Goal: Information Seeking & Learning: Check status

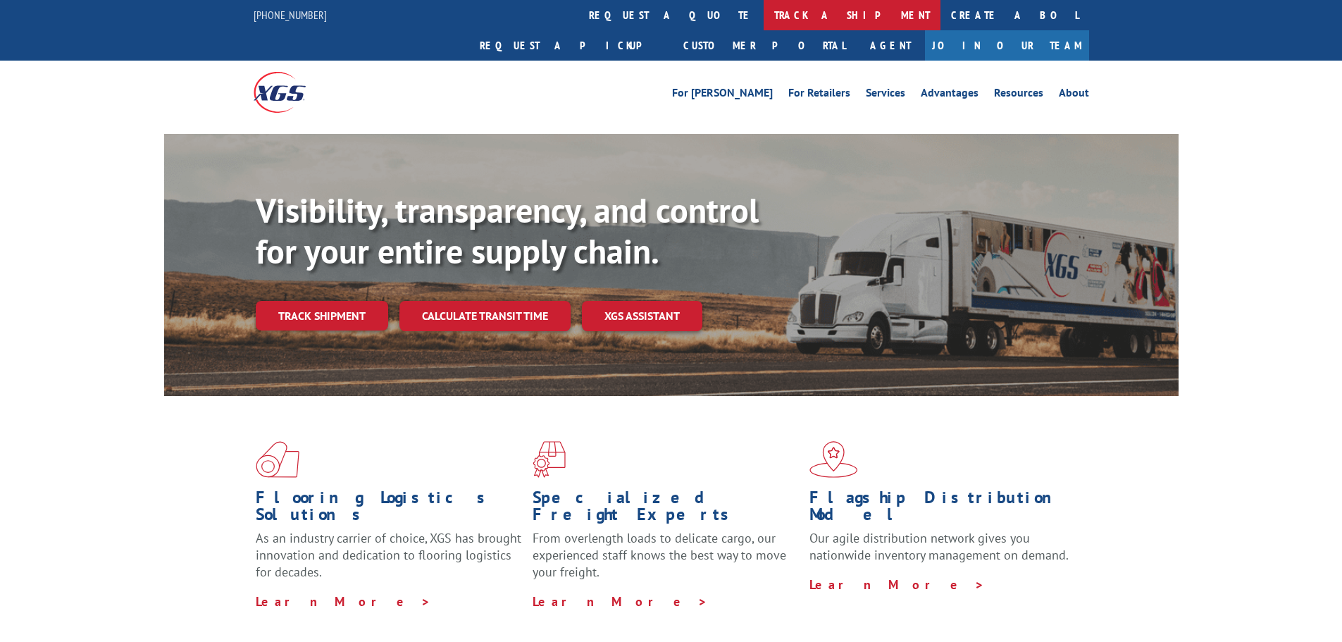
click at [763, 19] on link "track a shipment" at bounding box center [851, 15] width 177 height 30
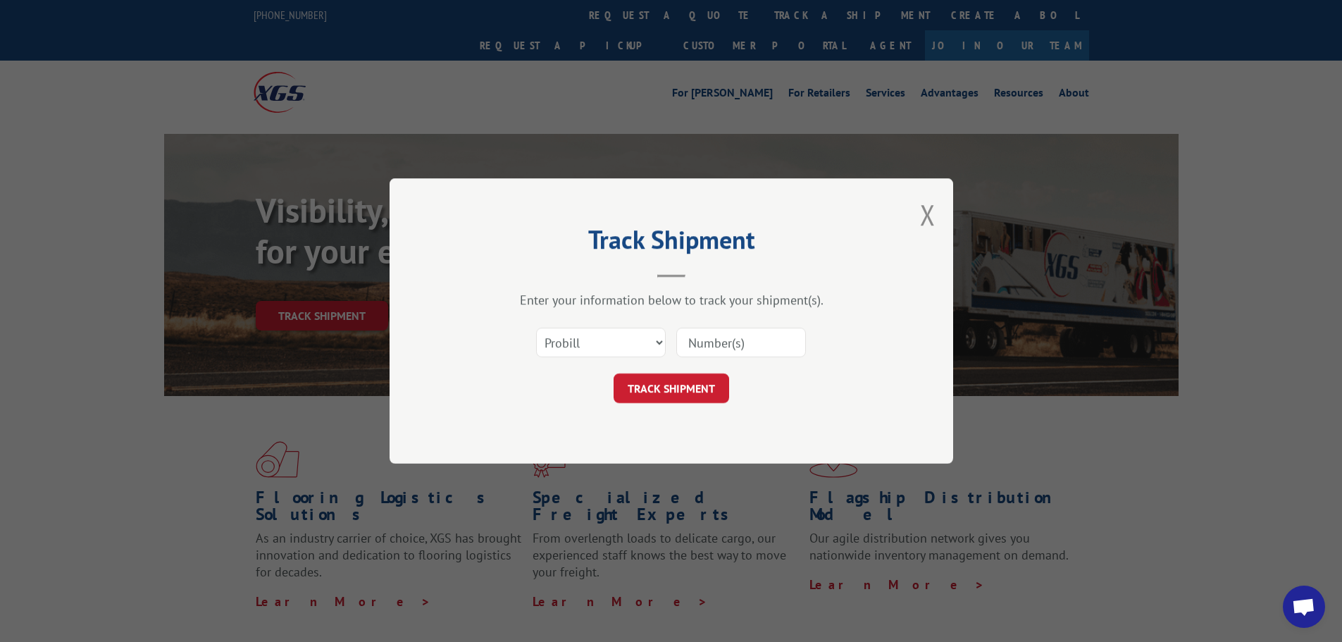
click at [719, 347] on input at bounding box center [741, 342] width 130 height 30
paste input "17481490"
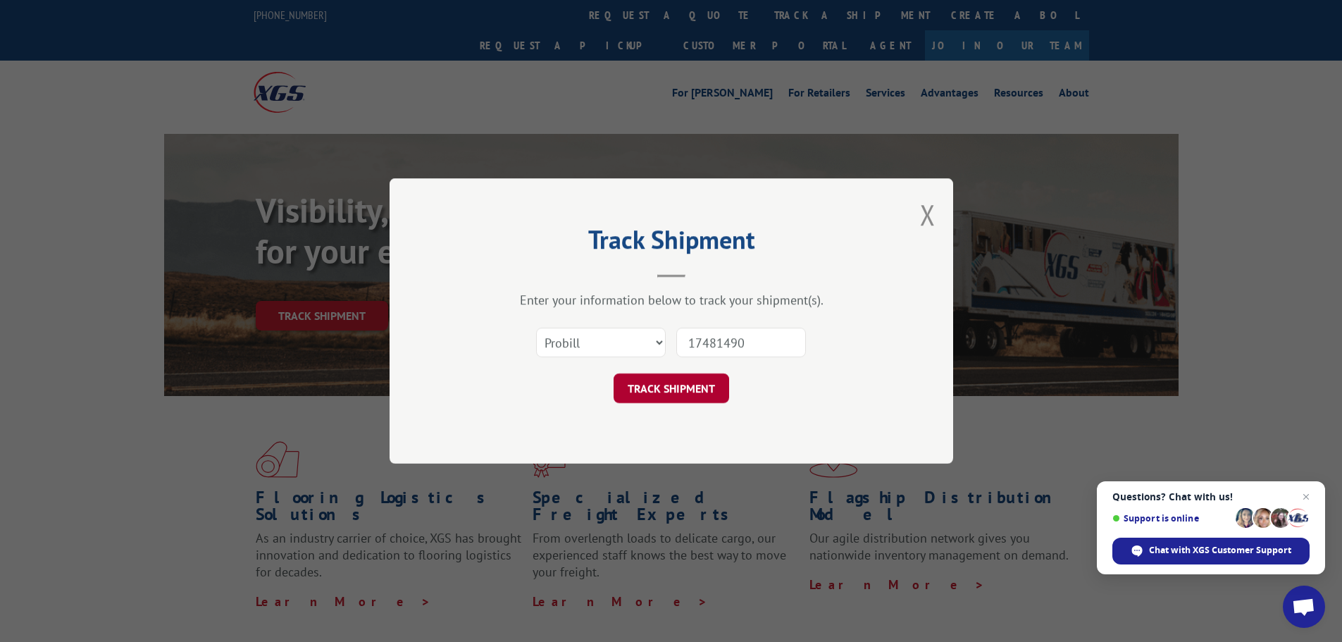
type input "17481490"
click at [704, 388] on button "TRACK SHIPMENT" at bounding box center [670, 388] width 115 height 30
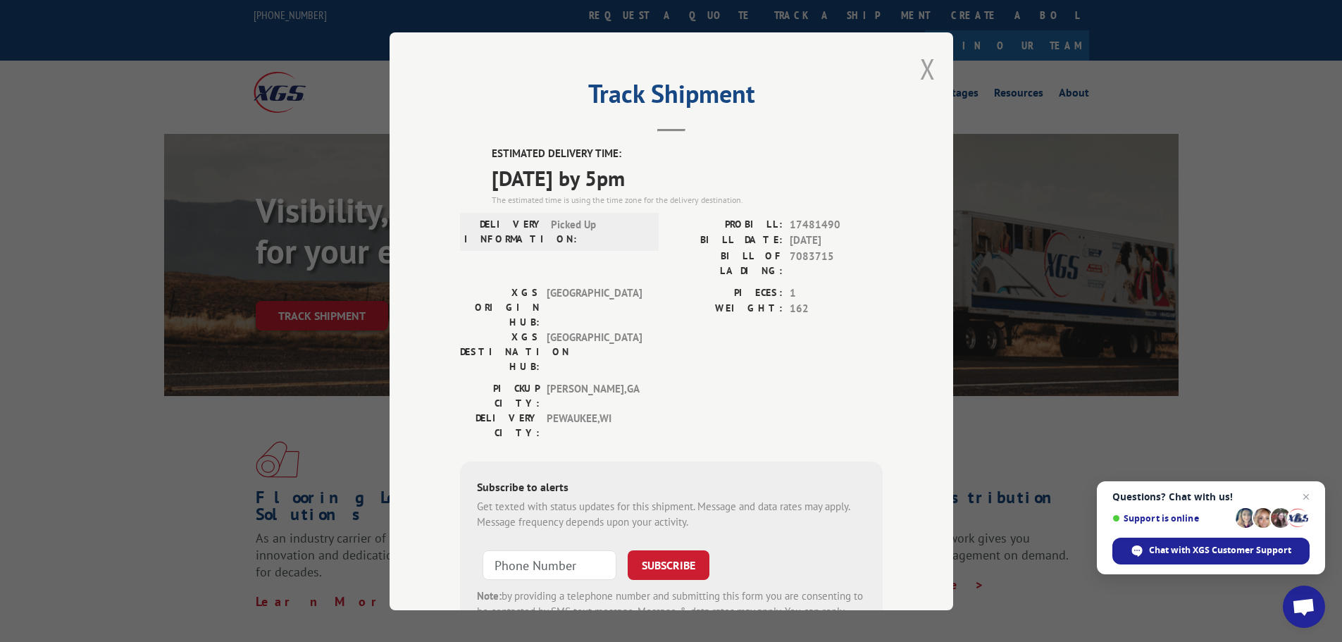
click at [923, 73] on button "Close modal" at bounding box center [927, 68] width 15 height 37
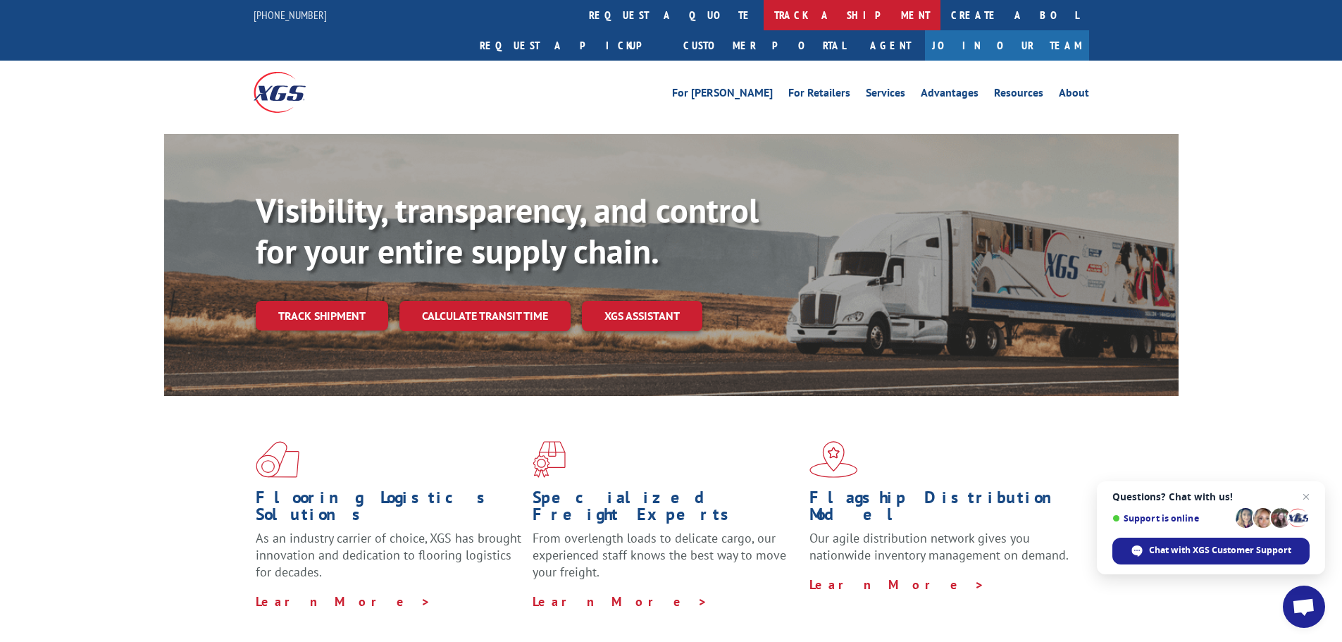
click at [763, 17] on link "track a shipment" at bounding box center [851, 15] width 177 height 30
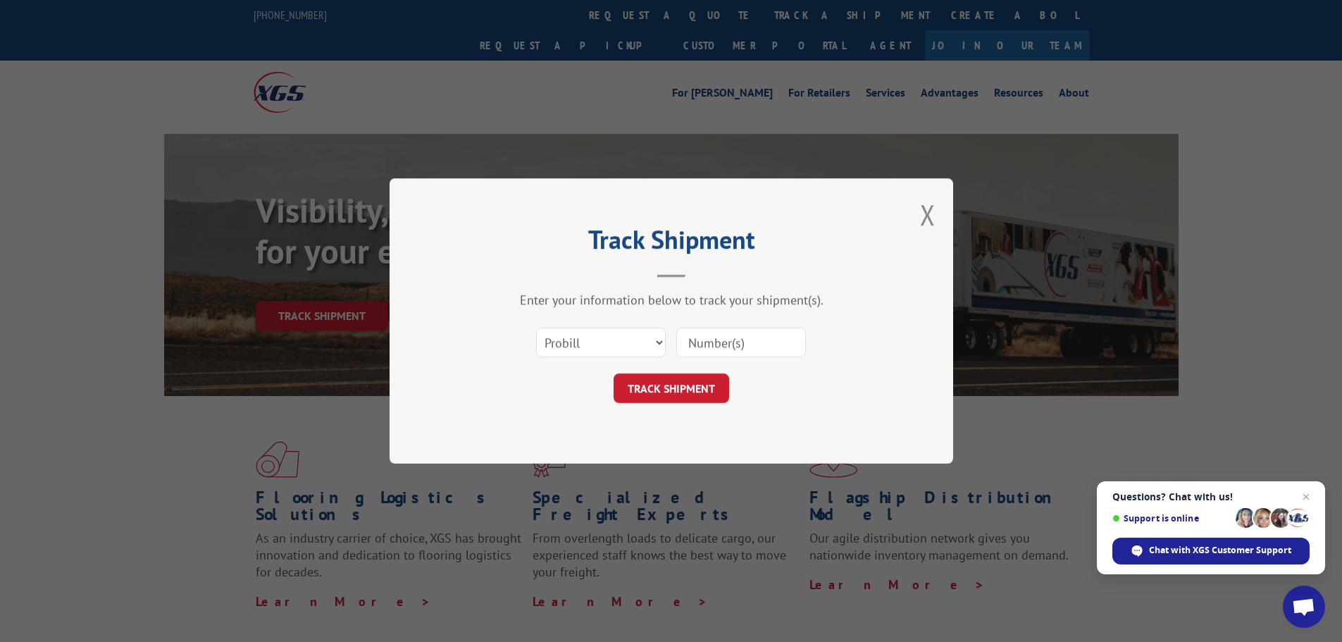
click at [708, 337] on input at bounding box center [741, 342] width 130 height 30
paste input "17640391"
type input "17640391"
click at [690, 401] on button "TRACK SHIPMENT" at bounding box center [670, 388] width 115 height 30
